Goal: Check status: Check status

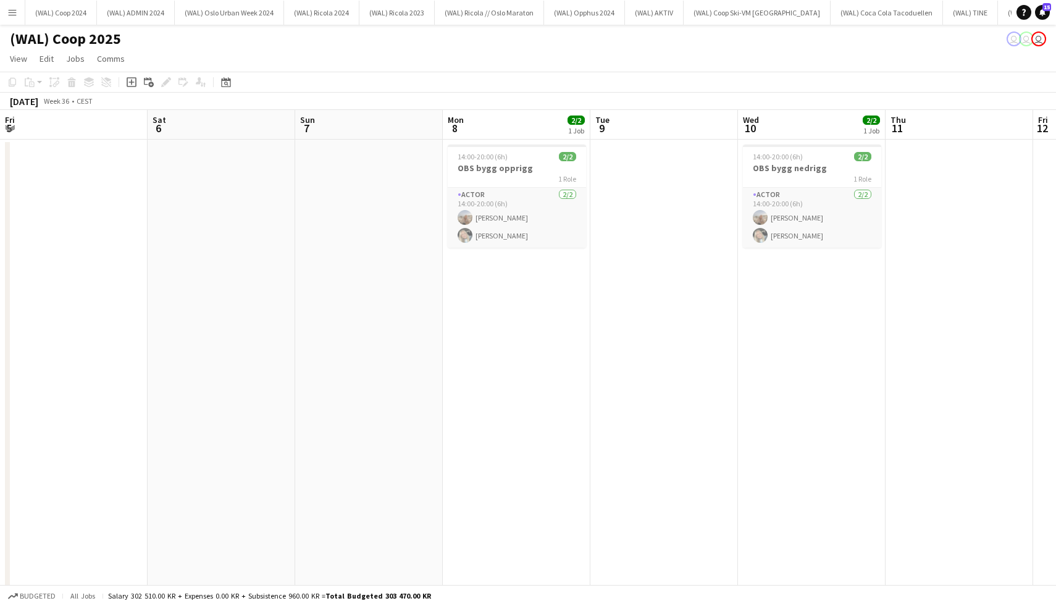
scroll to position [0, 301]
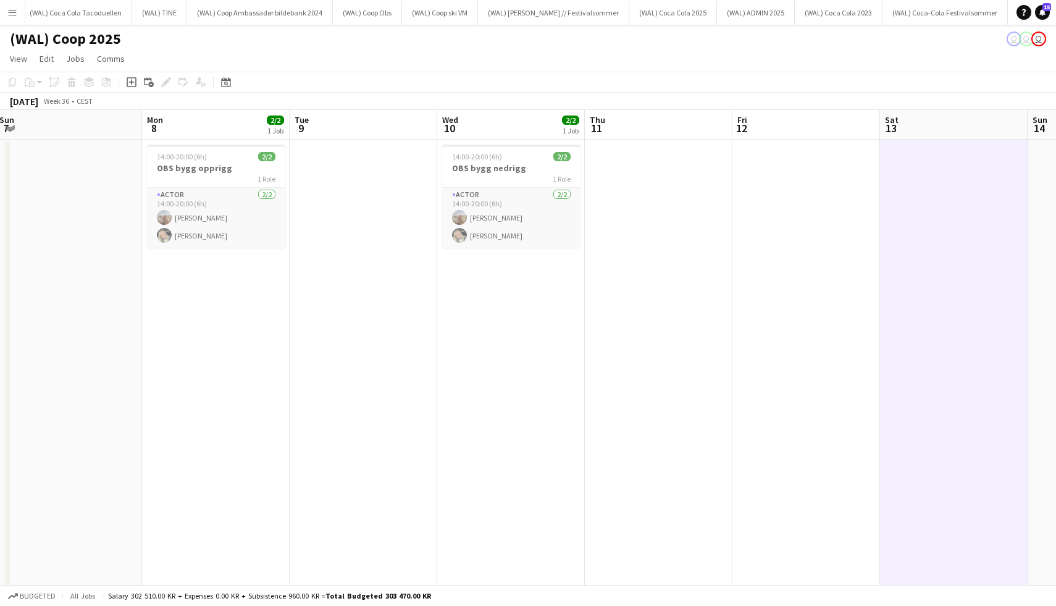
click at [24, 14] on button "Menu" at bounding box center [12, 12] width 25 height 25
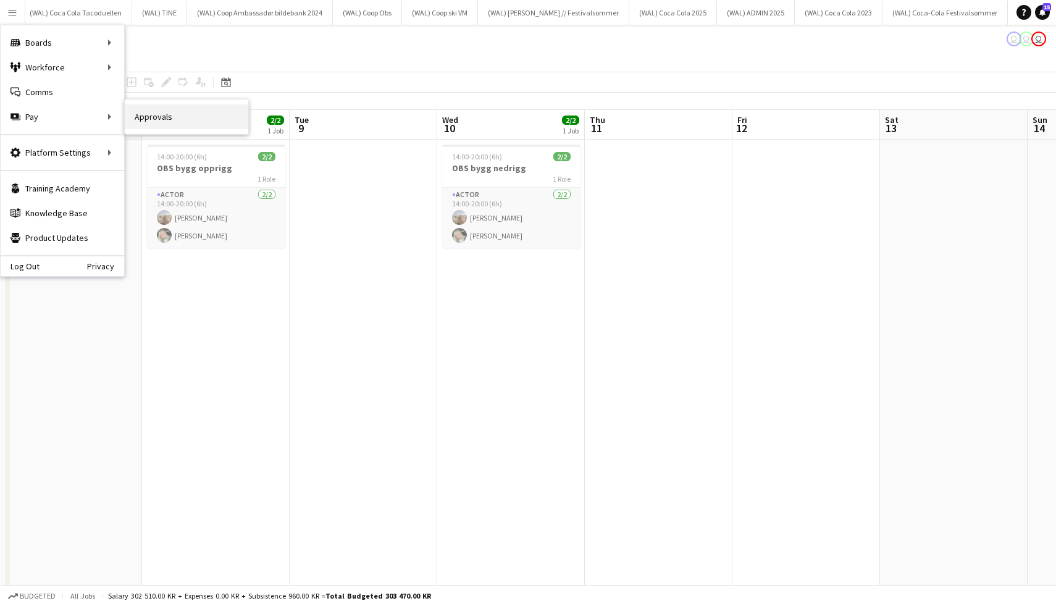
click at [137, 115] on link "Approvals" at bounding box center [186, 116] width 123 height 25
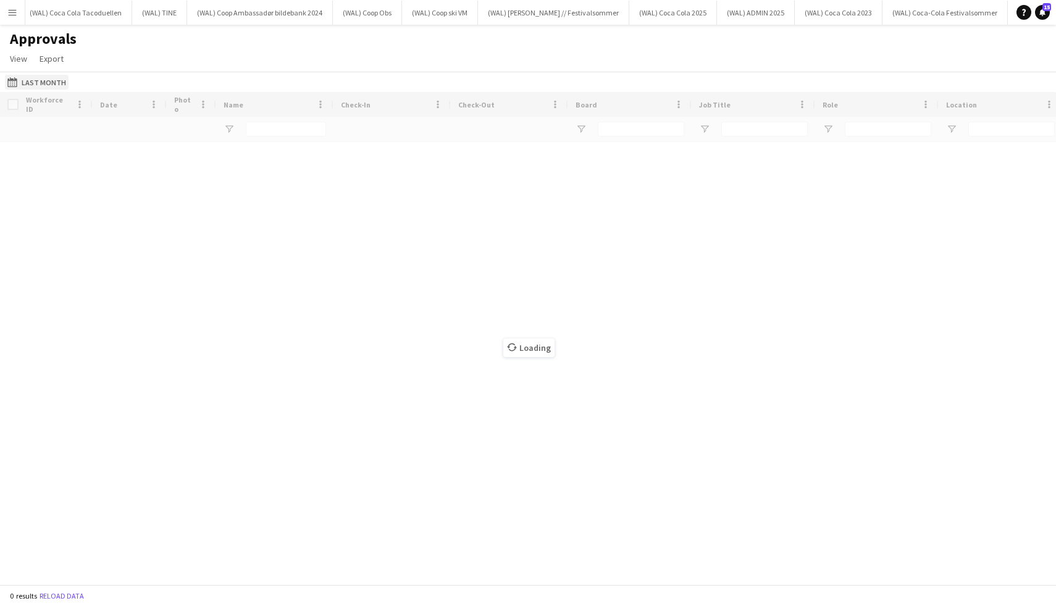
click at [33, 78] on button "Last Month Last Month" at bounding box center [37, 82] width 64 height 15
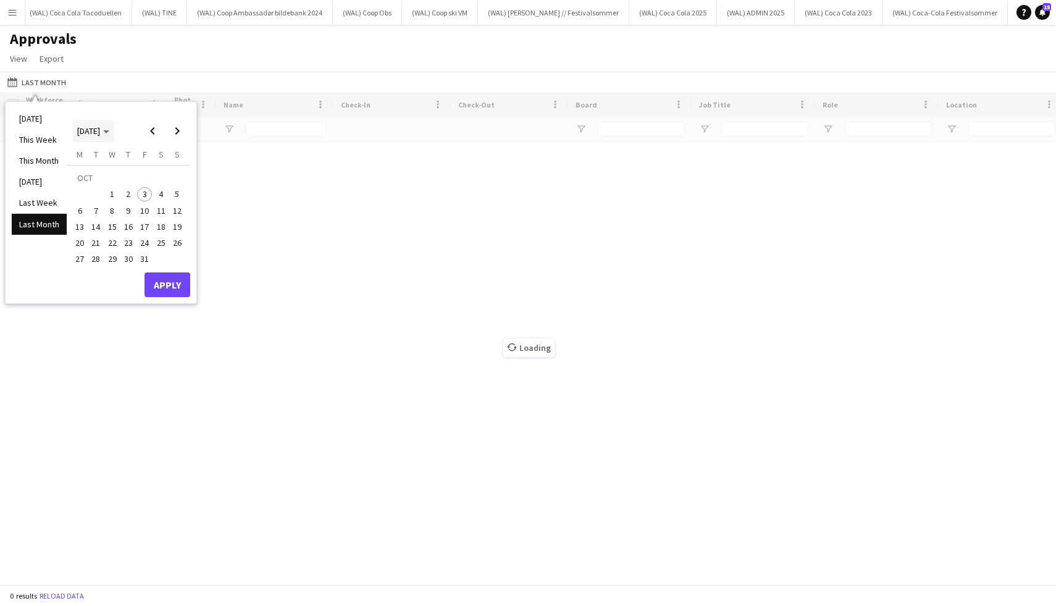
click at [109, 124] on span "Choose month and year" at bounding box center [93, 131] width 42 height 30
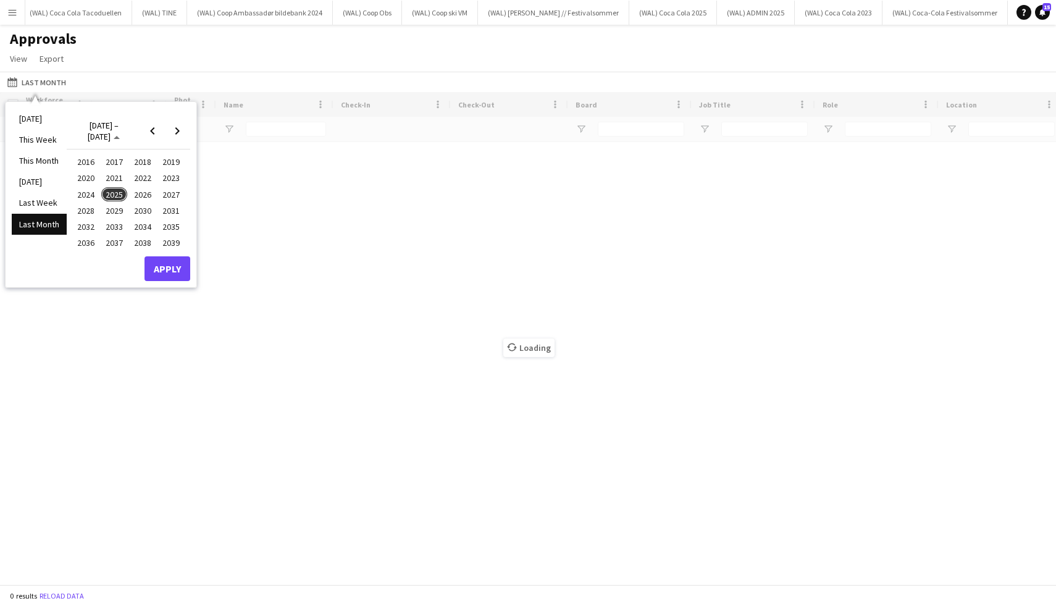
click at [115, 189] on span "2025" at bounding box center [113, 194] width 25 height 15
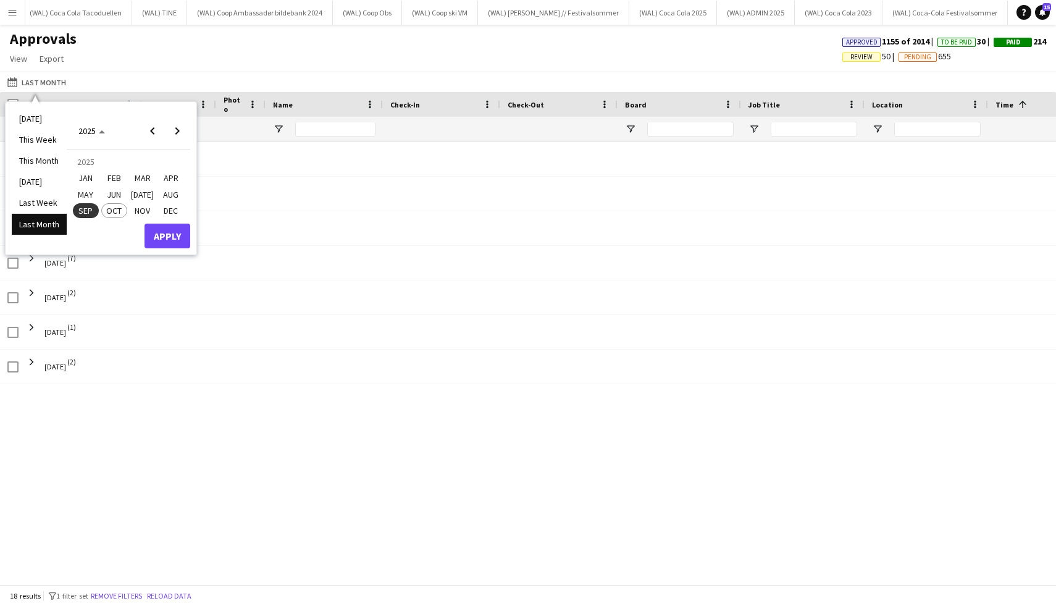
click at [162, 194] on span "AUG" at bounding box center [170, 194] width 25 height 15
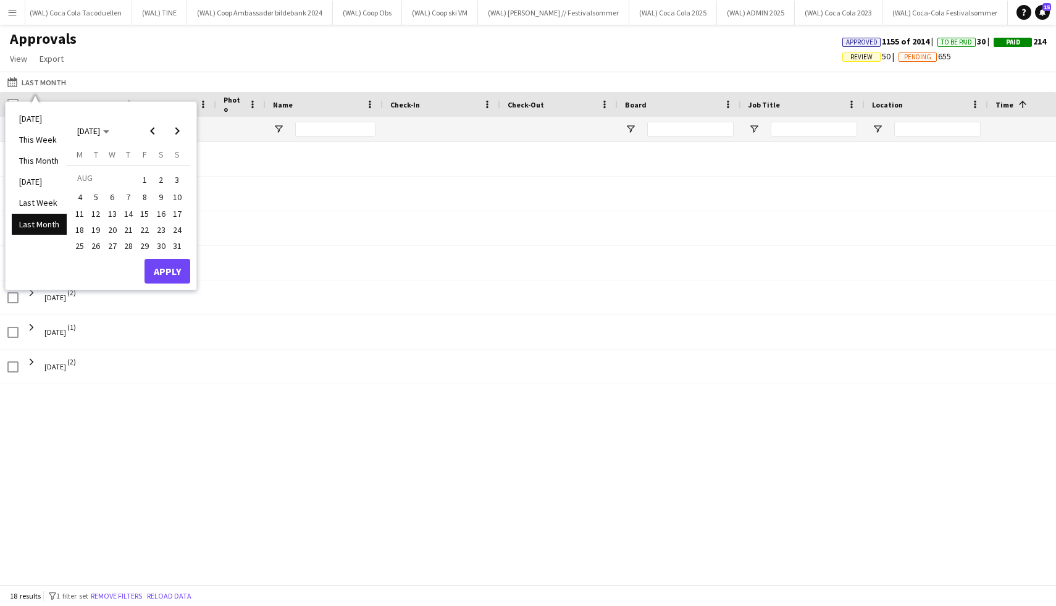
click at [148, 182] on span "1" at bounding box center [144, 179] width 15 height 17
click at [100, 131] on span "[DATE]" at bounding box center [88, 130] width 23 height 11
click at [118, 191] on span "2025" at bounding box center [113, 194] width 25 height 15
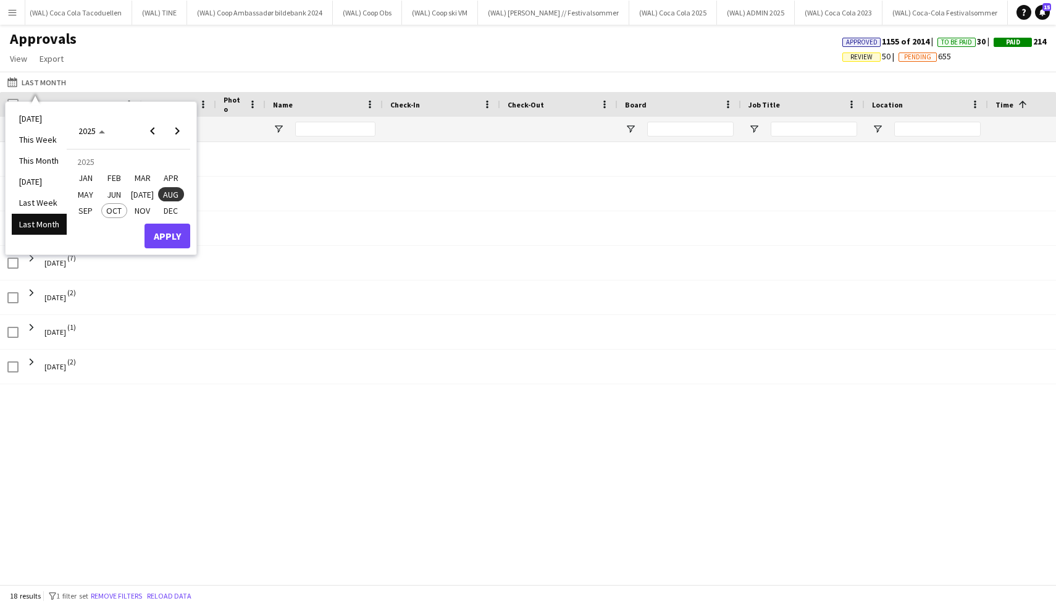
click at [117, 206] on span "OCT" at bounding box center [113, 210] width 25 height 15
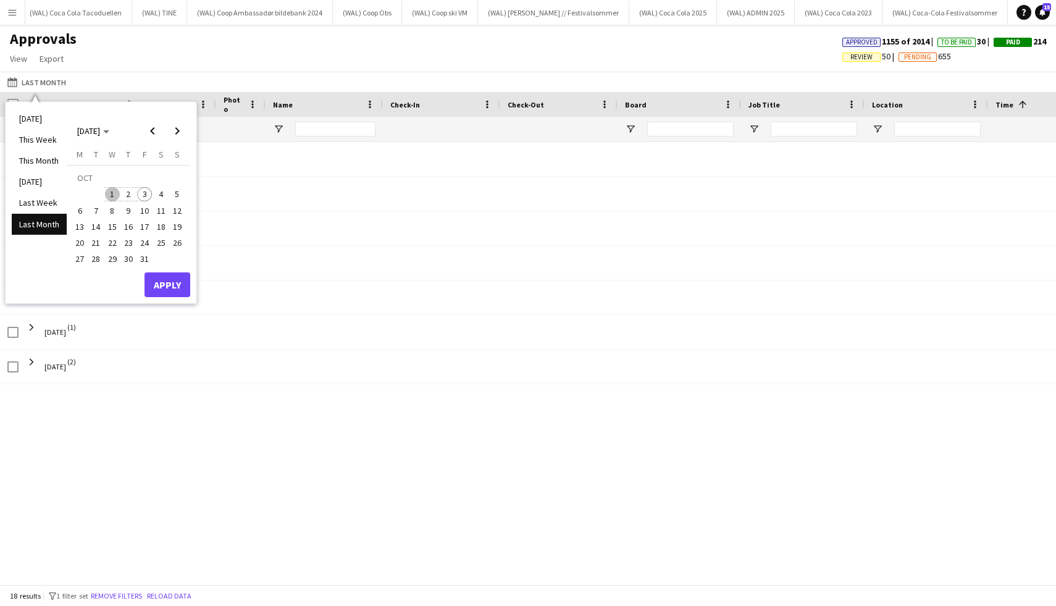
click at [148, 194] on span "3" at bounding box center [144, 194] width 15 height 15
click at [170, 281] on button "Apply" at bounding box center [167, 284] width 46 height 25
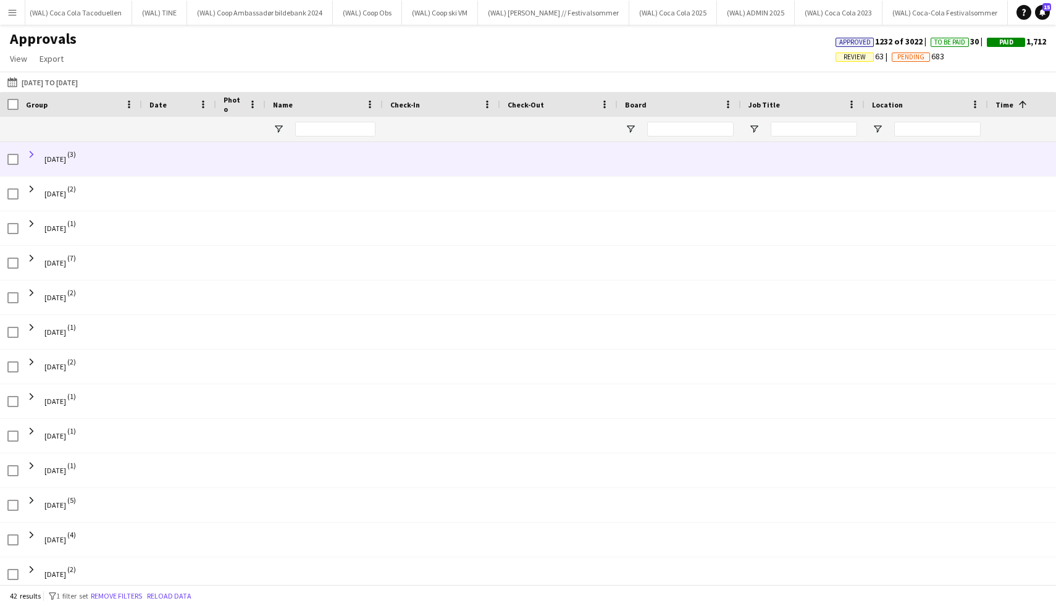
click at [31, 150] on span at bounding box center [31, 154] width 11 height 11
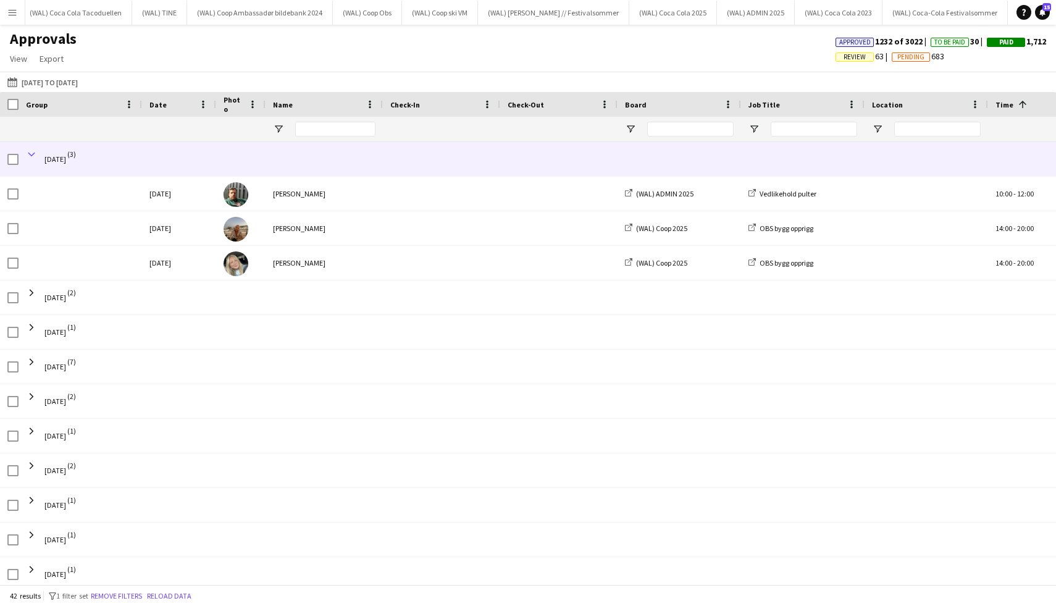
click at [34, 152] on span at bounding box center [31, 154] width 11 height 11
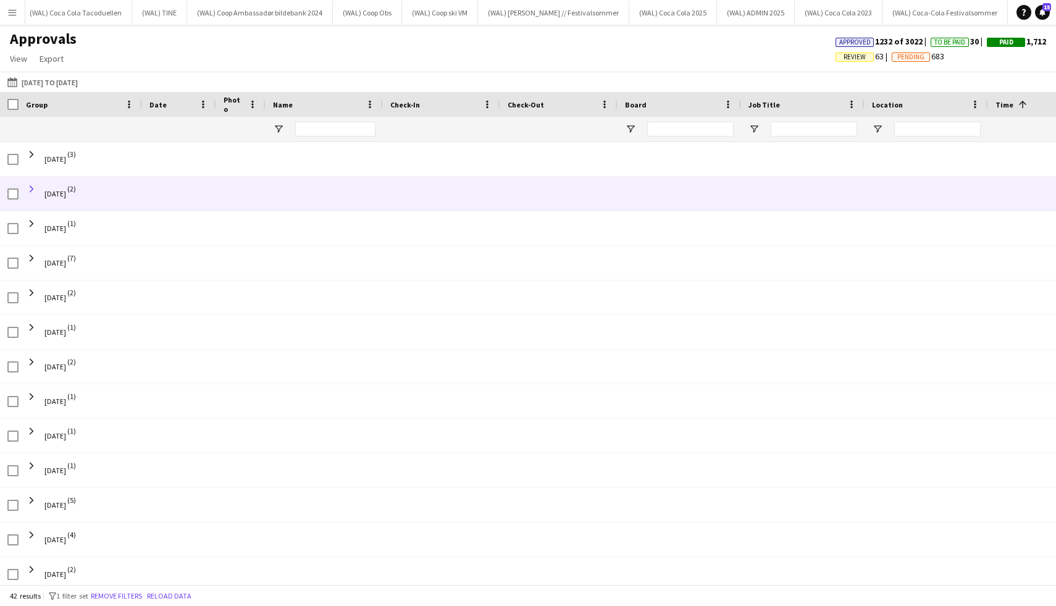
click at [35, 187] on span at bounding box center [31, 188] width 11 height 11
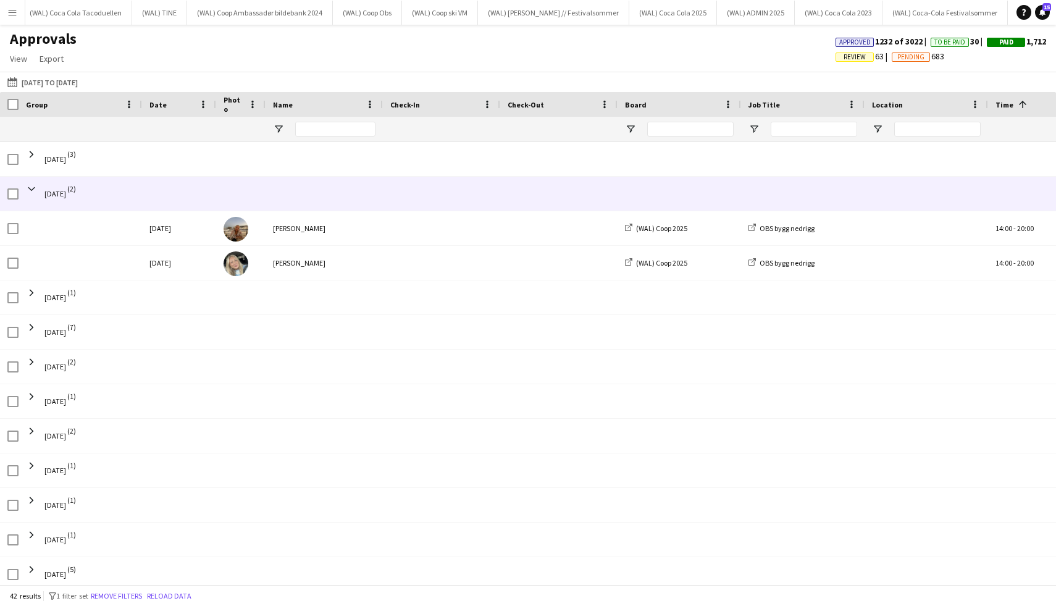
click at [35, 187] on span at bounding box center [31, 188] width 11 height 11
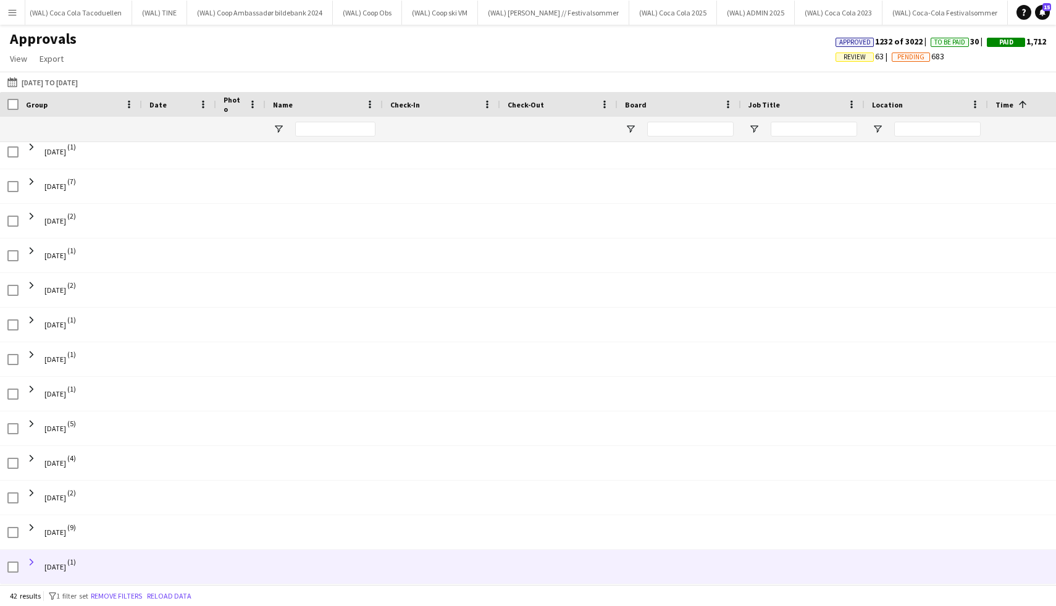
click at [31, 561] on span at bounding box center [31, 561] width 11 height 11
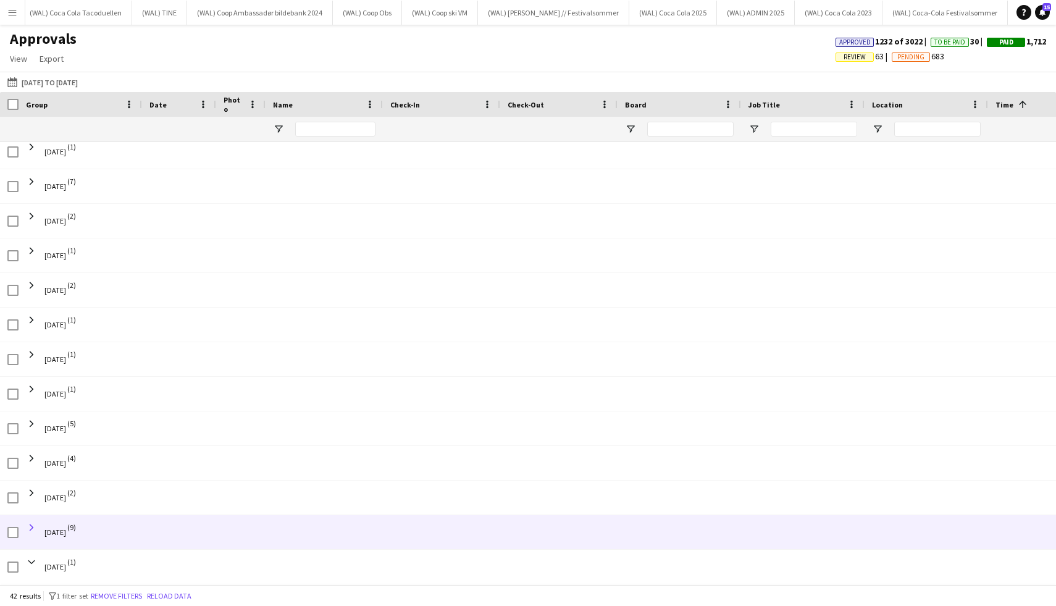
click at [34, 527] on span at bounding box center [31, 527] width 11 height 11
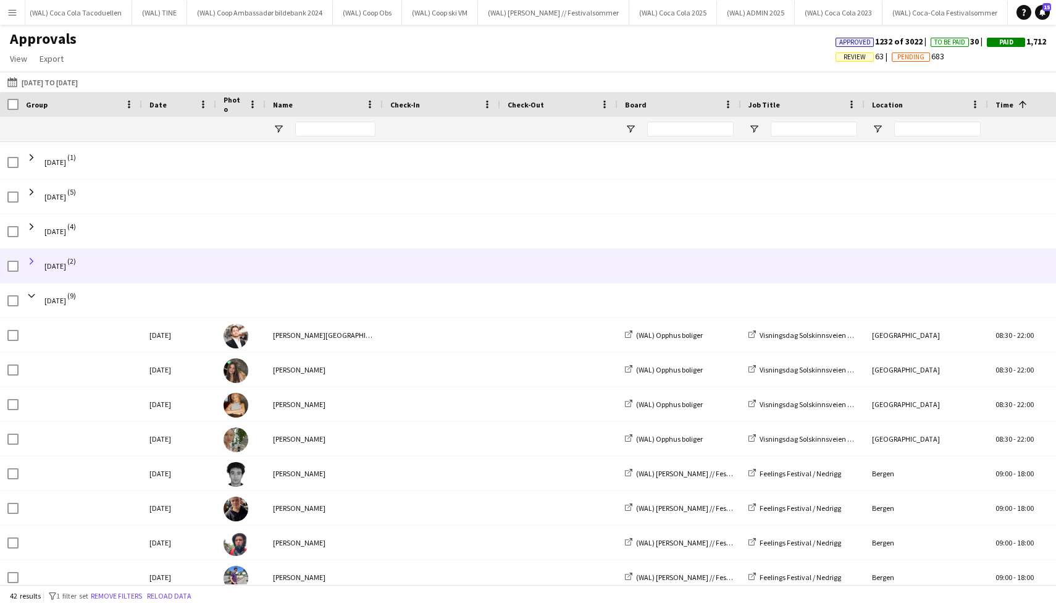
click at [33, 263] on span at bounding box center [31, 261] width 11 height 11
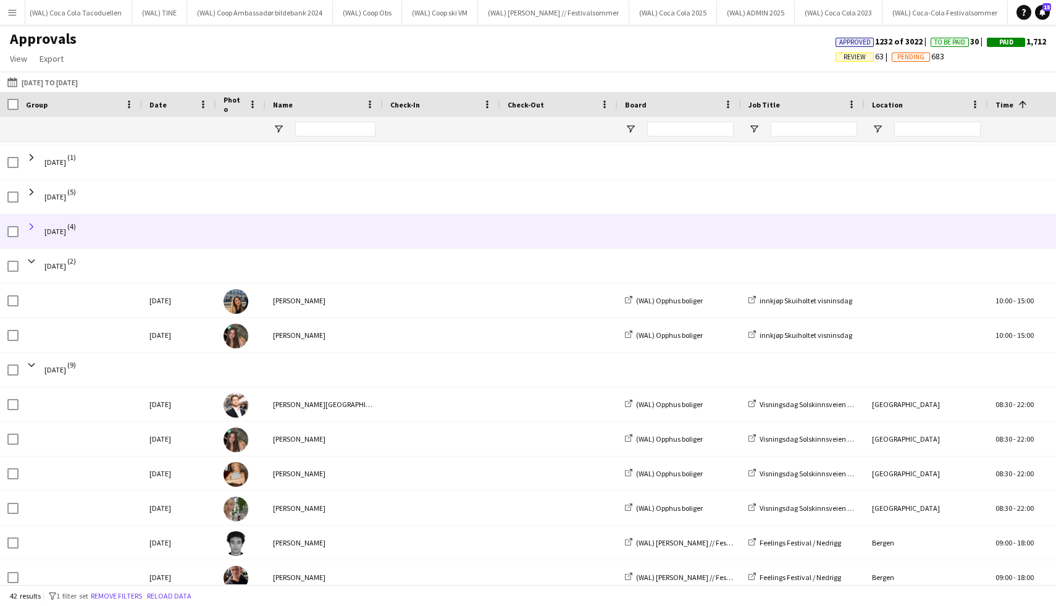
click at [28, 228] on span at bounding box center [31, 226] width 11 height 11
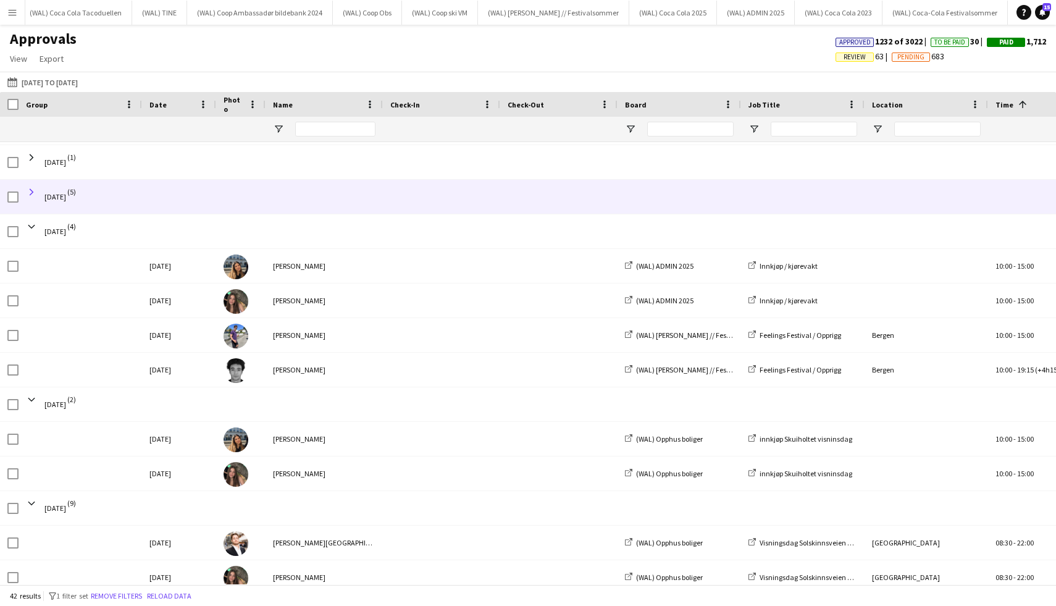
click at [34, 188] on span at bounding box center [31, 191] width 11 height 11
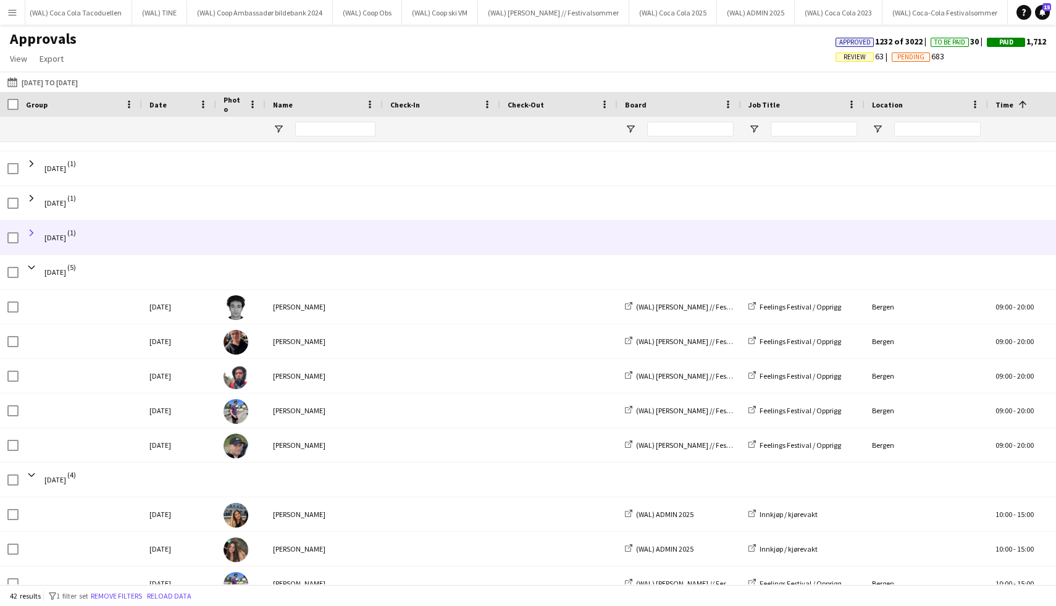
click at [32, 231] on span at bounding box center [31, 232] width 11 height 11
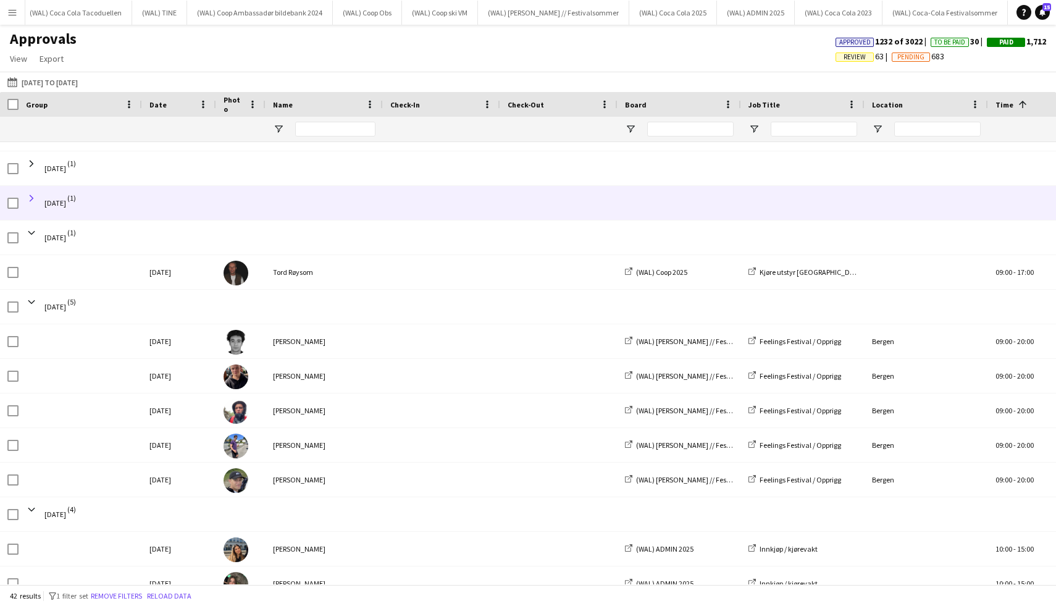
click at [33, 203] on span at bounding box center [31, 198] width 11 height 11
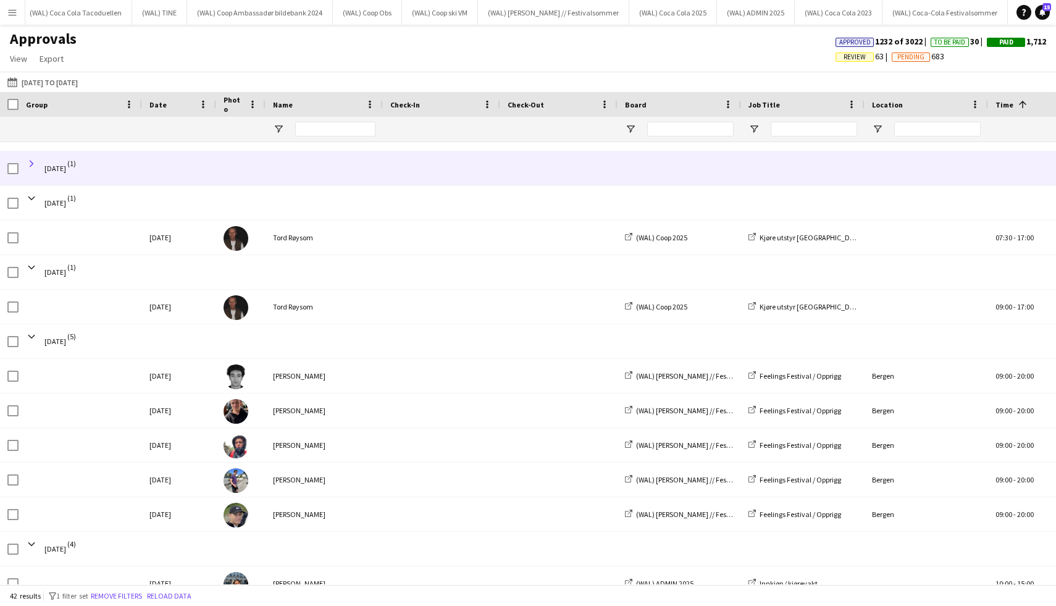
click at [30, 164] on span at bounding box center [31, 163] width 11 height 11
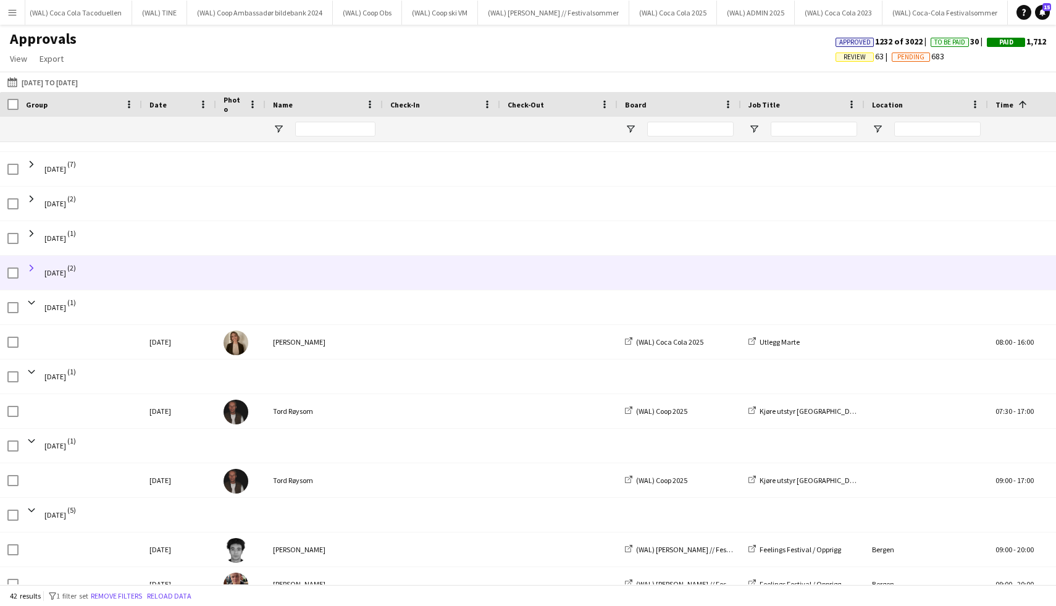
click at [30, 269] on span at bounding box center [31, 267] width 11 height 11
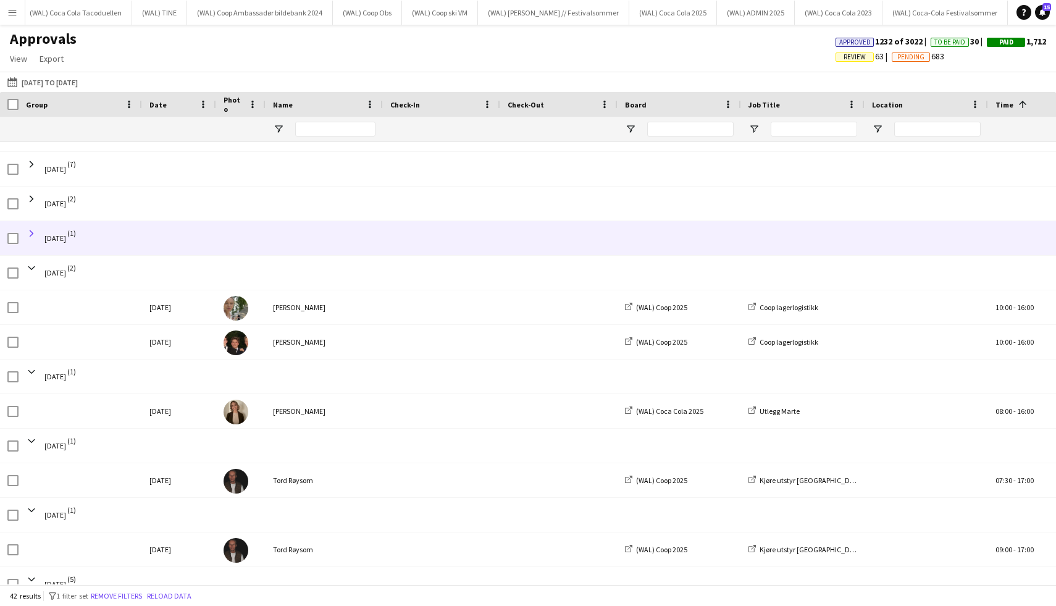
click at [30, 231] on span at bounding box center [31, 233] width 11 height 11
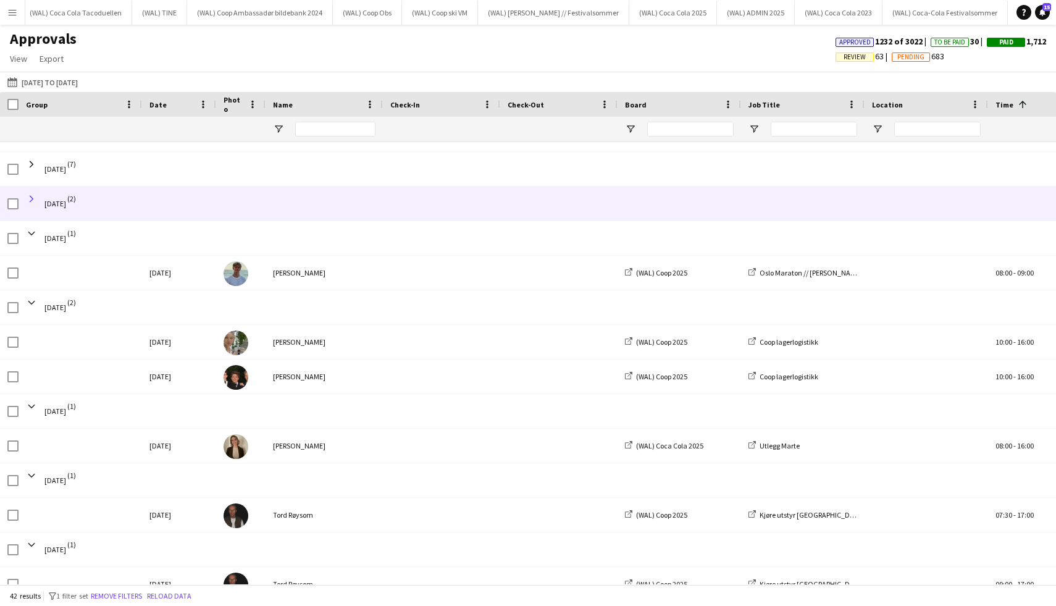
click at [31, 202] on span at bounding box center [31, 198] width 11 height 11
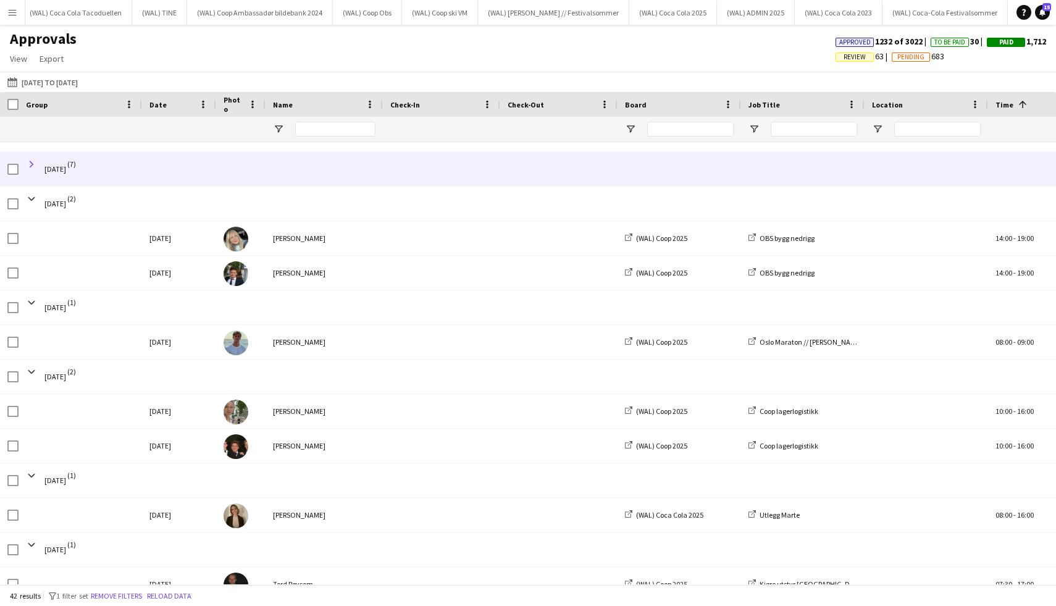
click at [36, 165] on span at bounding box center [31, 164] width 11 height 11
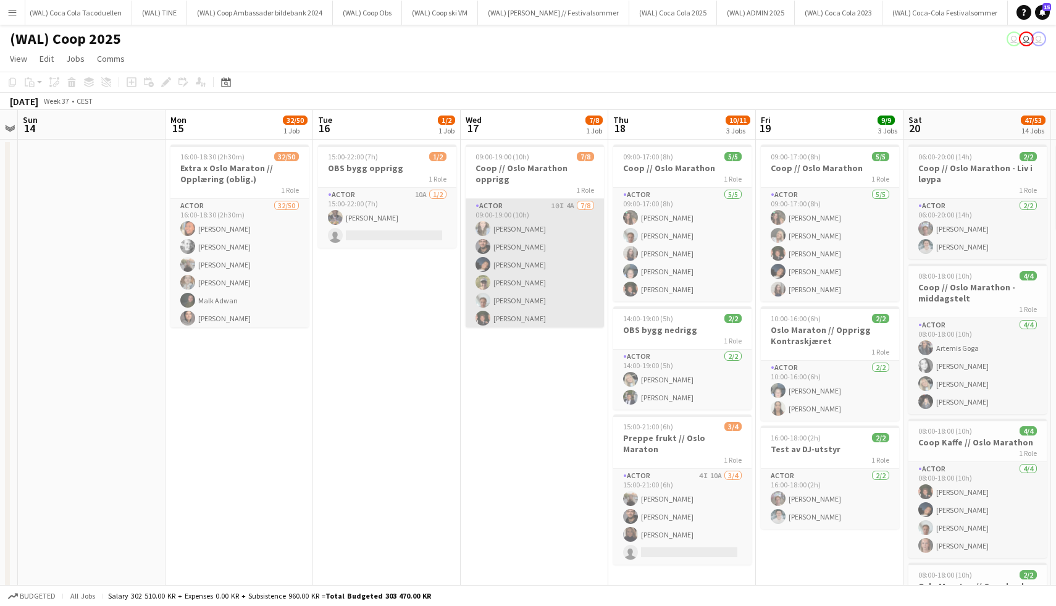
click at [525, 248] on app-card-role "Actor 10I 4A [DATE] 09:00-19:00 (10h) [PERSON_NAME] [PERSON_NAME] [PERSON_NAME]…" at bounding box center [534, 282] width 138 height 167
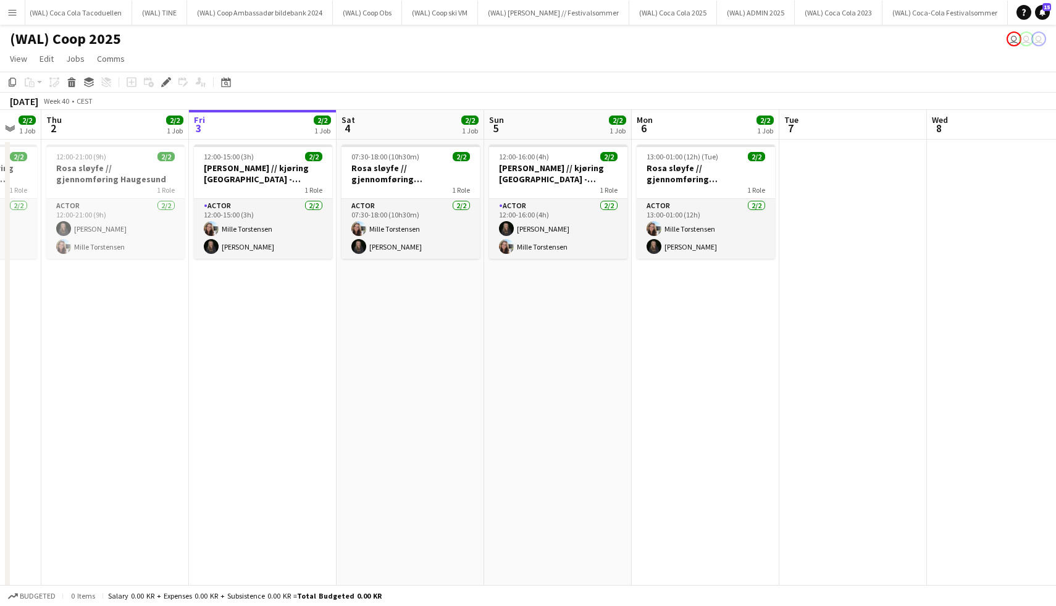
scroll to position [0, 400]
